Goal: Transaction & Acquisition: Purchase product/service

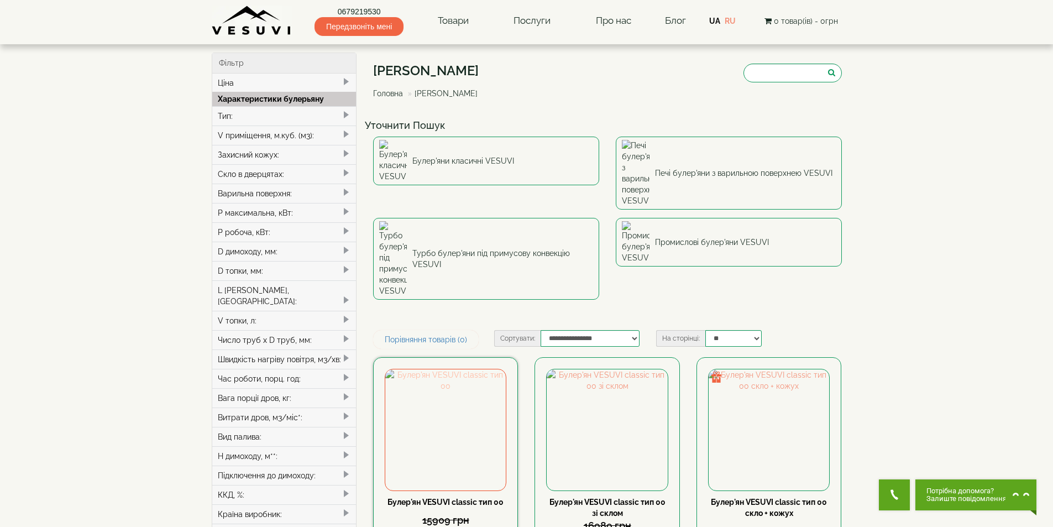
click at [442, 369] on img at bounding box center [445, 429] width 121 height 121
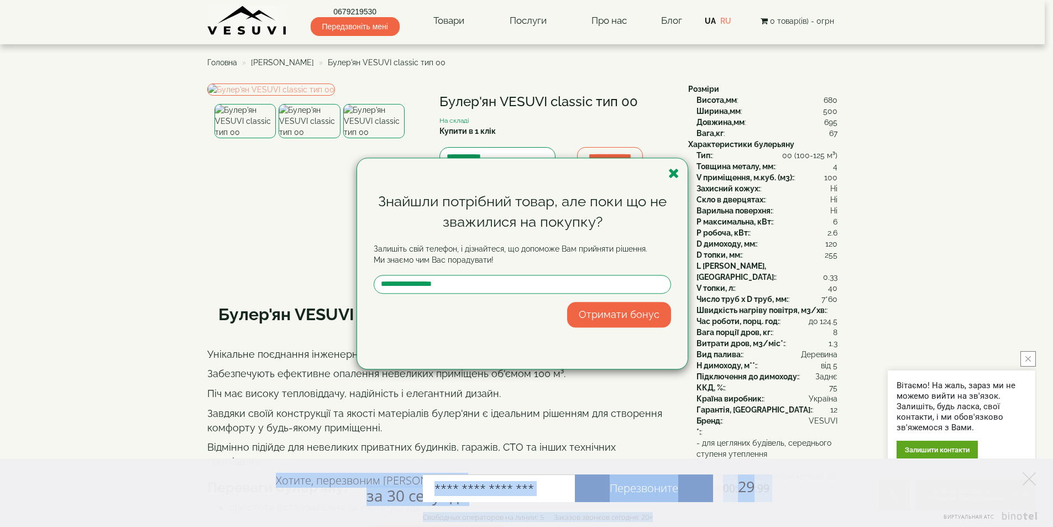
drag, startPoint x: 1029, startPoint y: 473, endPoint x: 737, endPoint y: 504, distance: 293.5
click at [1028, 473] on div "Хотите, перезвоним Вам за 30 секунд? Перезвоните 00: 29 :99 Например: 067 000 0…" at bounding box center [526, 492] width 1053 height 69
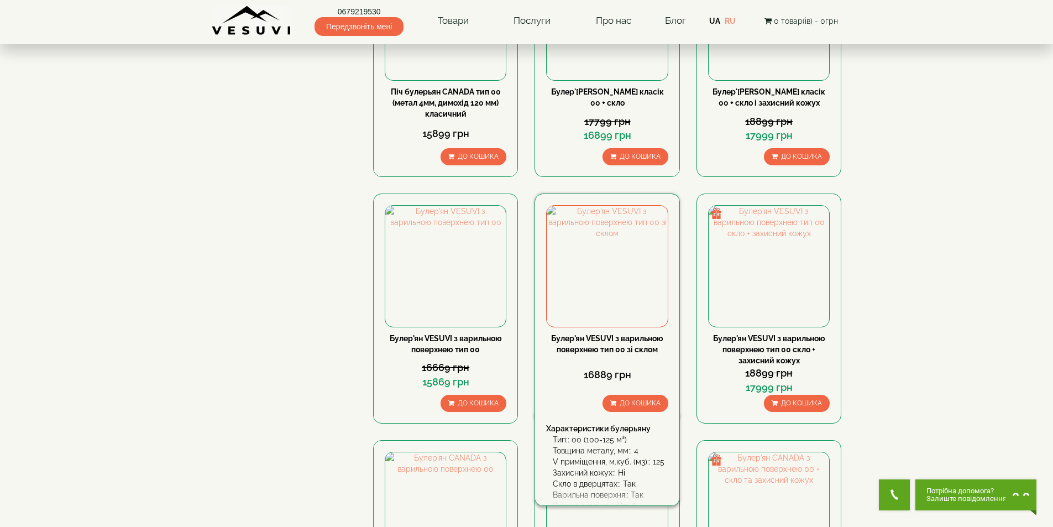
scroll to position [1013, 0]
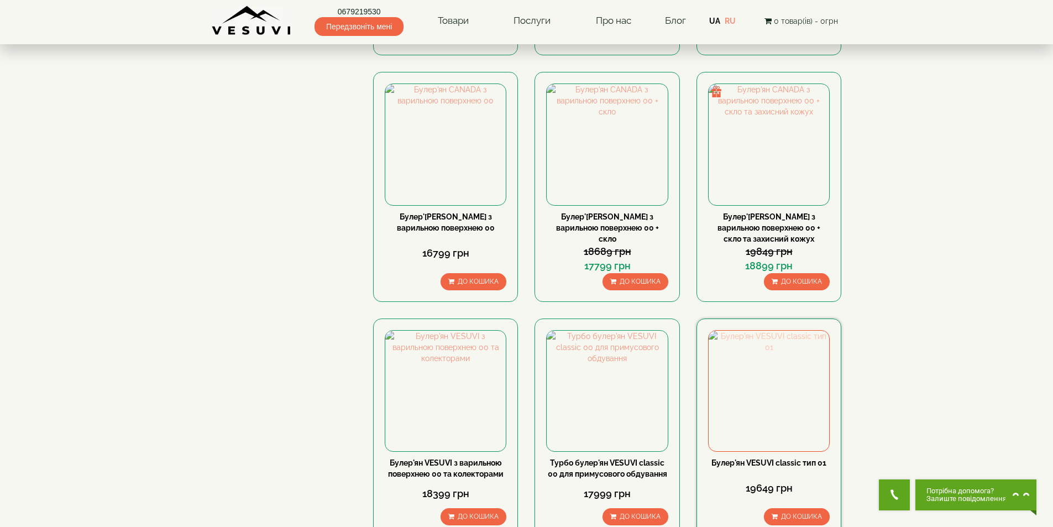
click at [750, 333] on img at bounding box center [769, 391] width 121 height 121
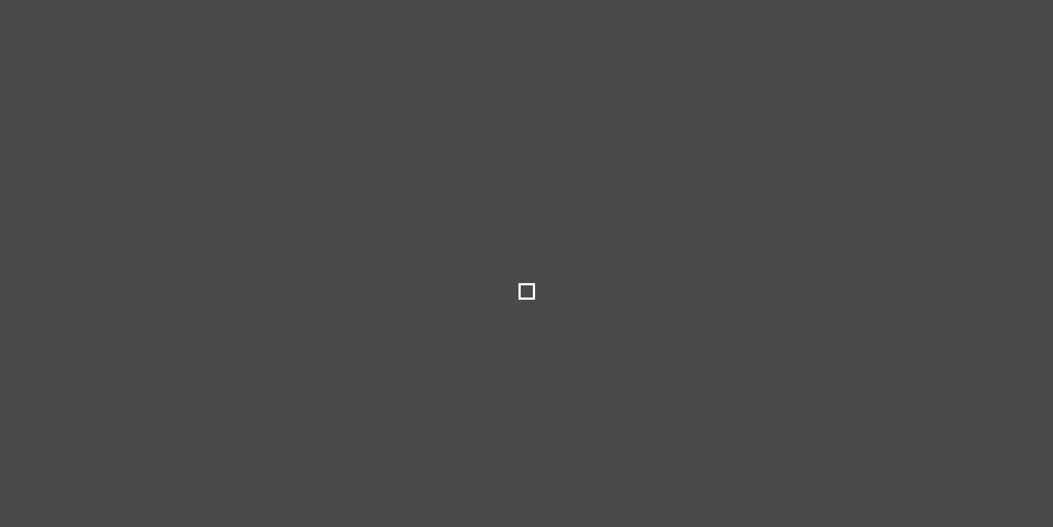
select select
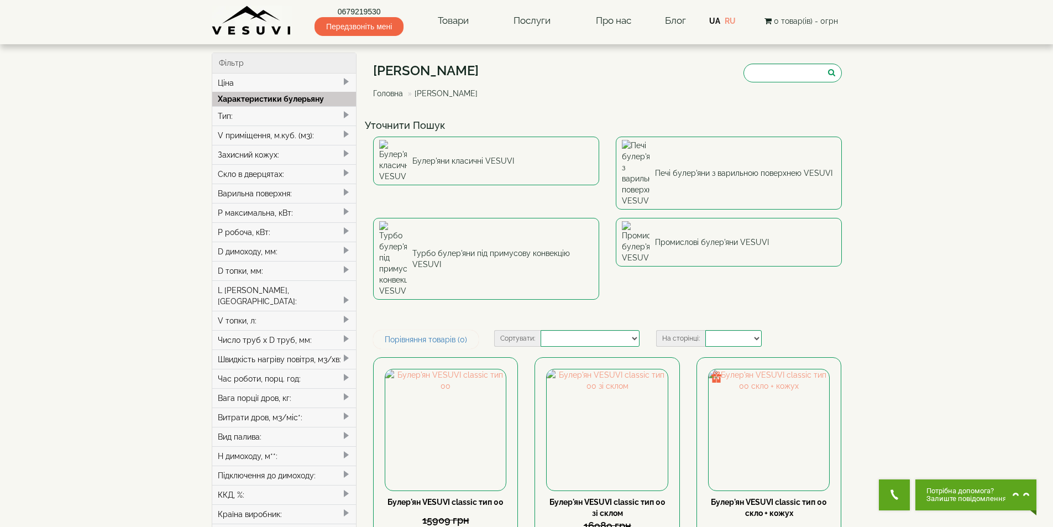
click at [263, 133] on div "V приміщення, м.куб. (м3):" at bounding box center [284, 134] width 144 height 19
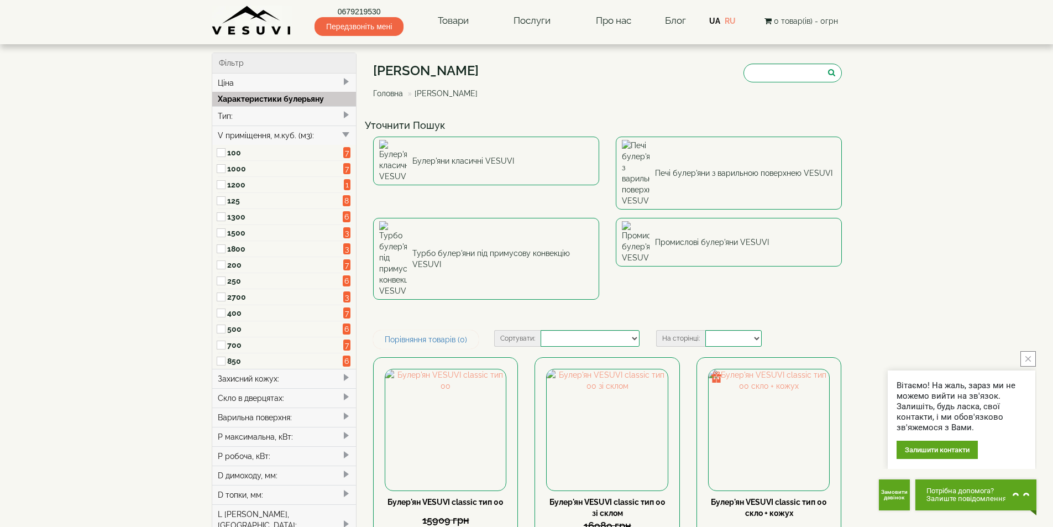
click at [240, 117] on div "Тип:" at bounding box center [284, 115] width 144 height 19
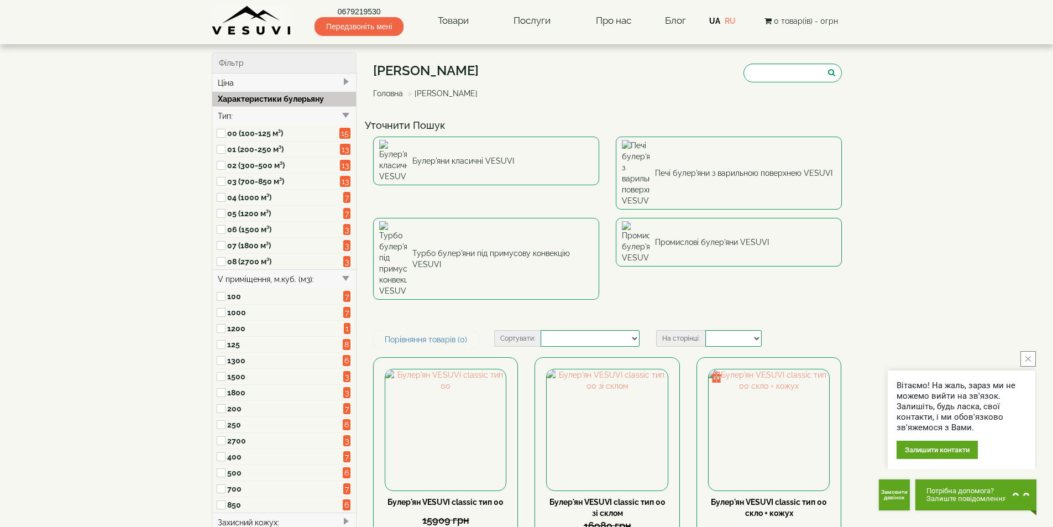
click at [240, 164] on label "02 (300-500 м³)" at bounding box center [283, 165] width 113 height 11
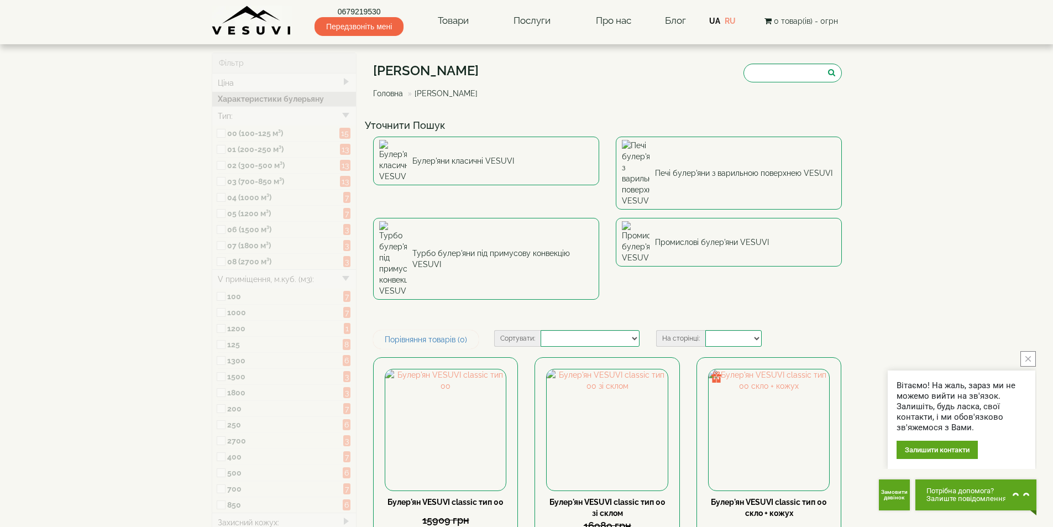
type input "*****"
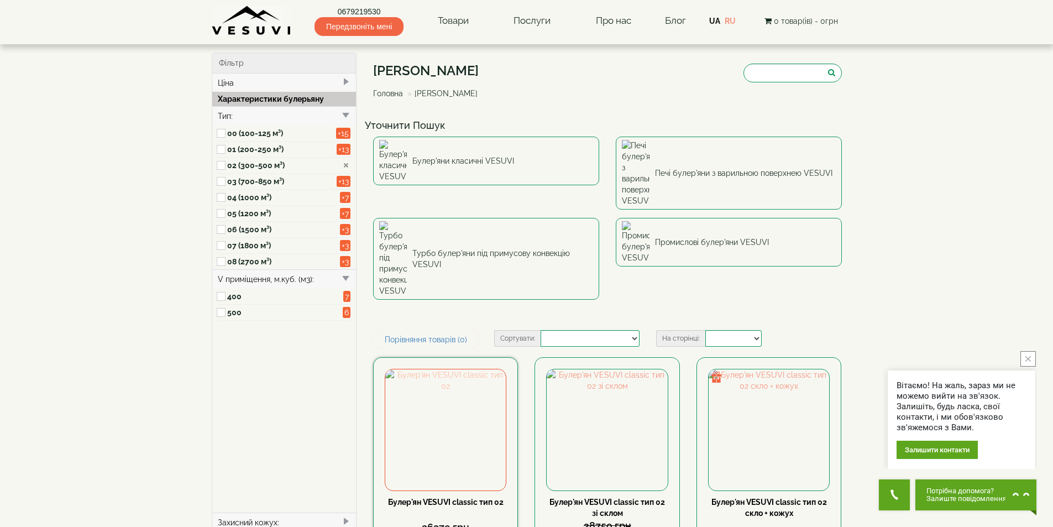
click at [438, 369] on img at bounding box center [445, 429] width 121 height 121
